Goal: Navigation & Orientation: Find specific page/section

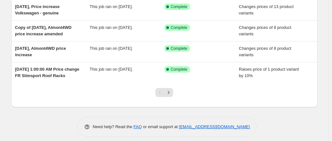
scroll to position [193, 0]
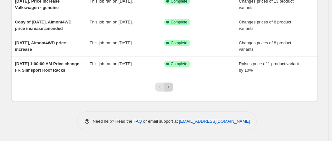
click at [172, 90] on icon "Next" at bounding box center [168, 87] width 6 height 6
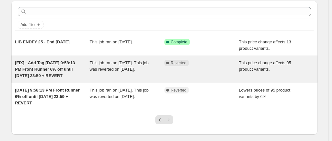
scroll to position [32, 0]
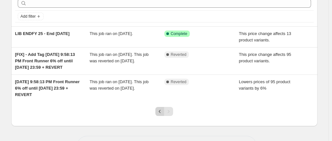
click at [163, 111] on icon "Previous" at bounding box center [160, 112] width 6 height 6
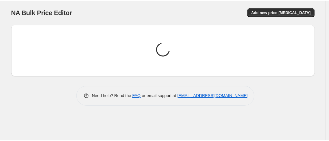
scroll to position [0, 0]
